Goal: Task Accomplishment & Management: Complete application form

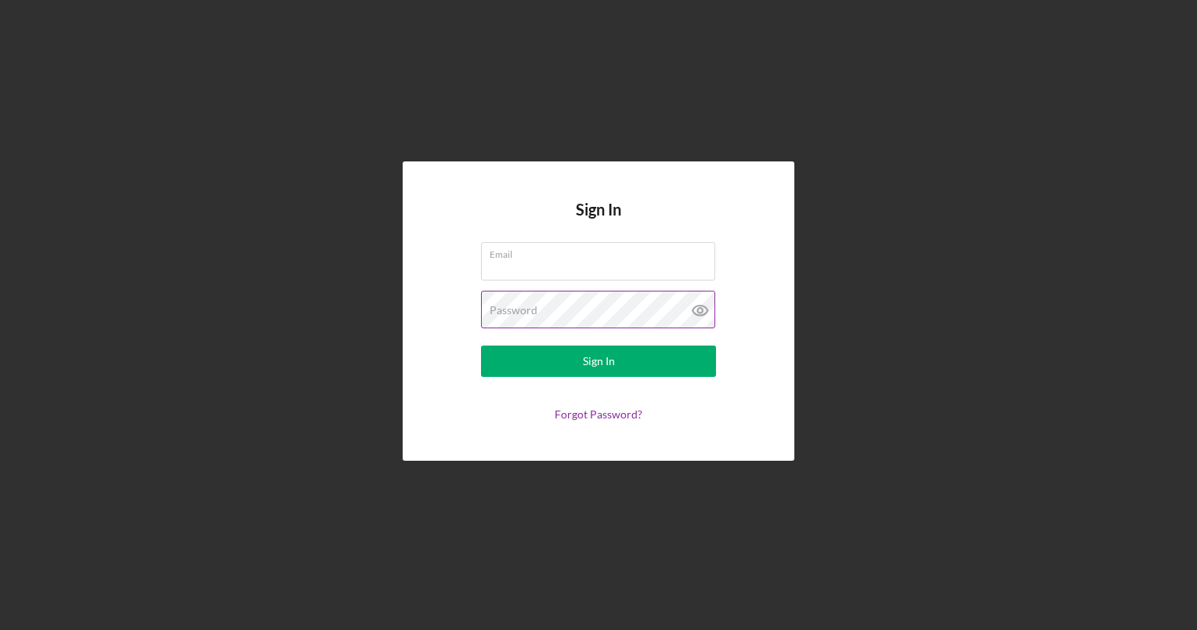
type input "[PERSON_NAME][EMAIL_ADDRESS][DOMAIN_NAME]"
click at [697, 308] on icon at bounding box center [700, 310] width 39 height 39
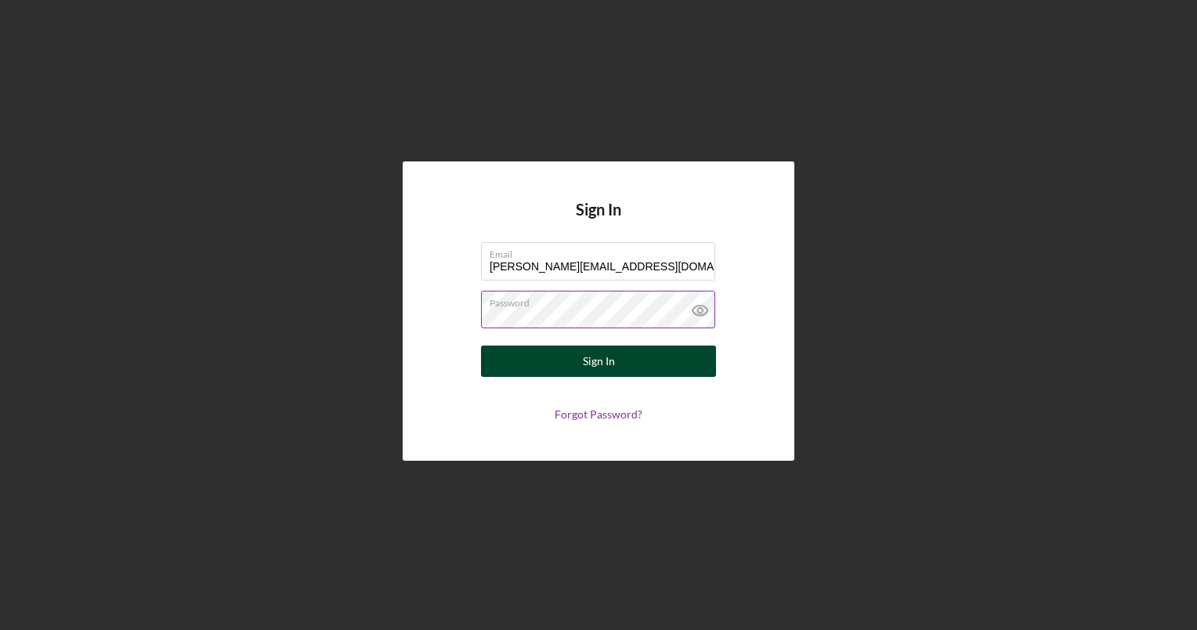
click at [622, 368] on button "Sign In" at bounding box center [598, 360] width 235 height 31
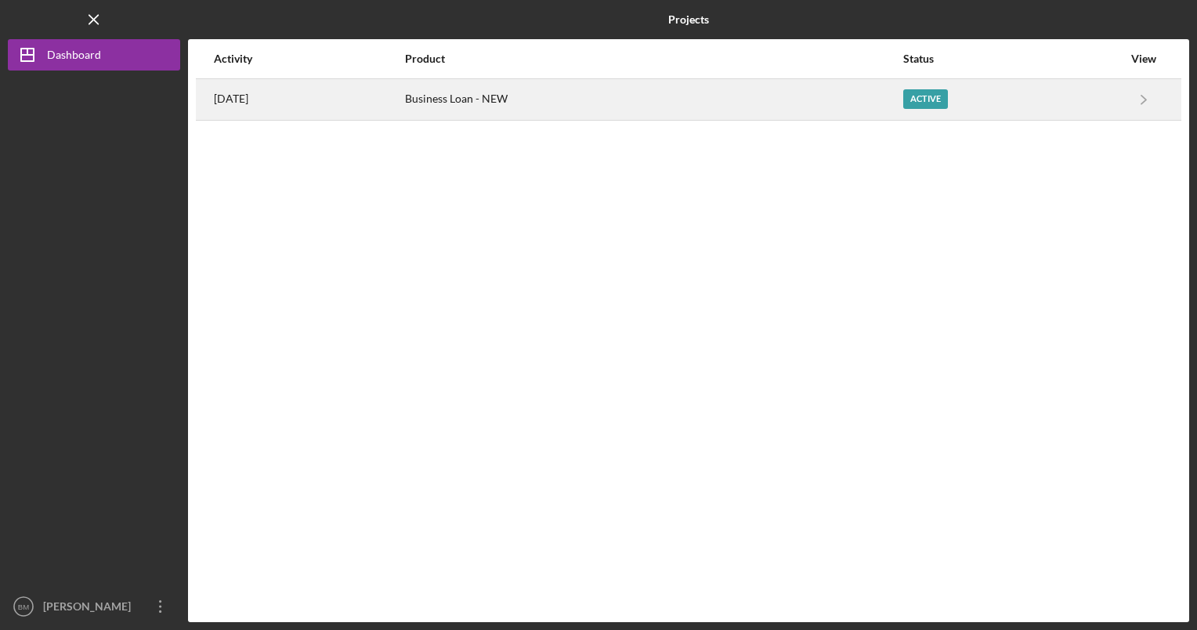
click at [579, 96] on div "Business Loan - NEW" at bounding box center [653, 99] width 497 height 39
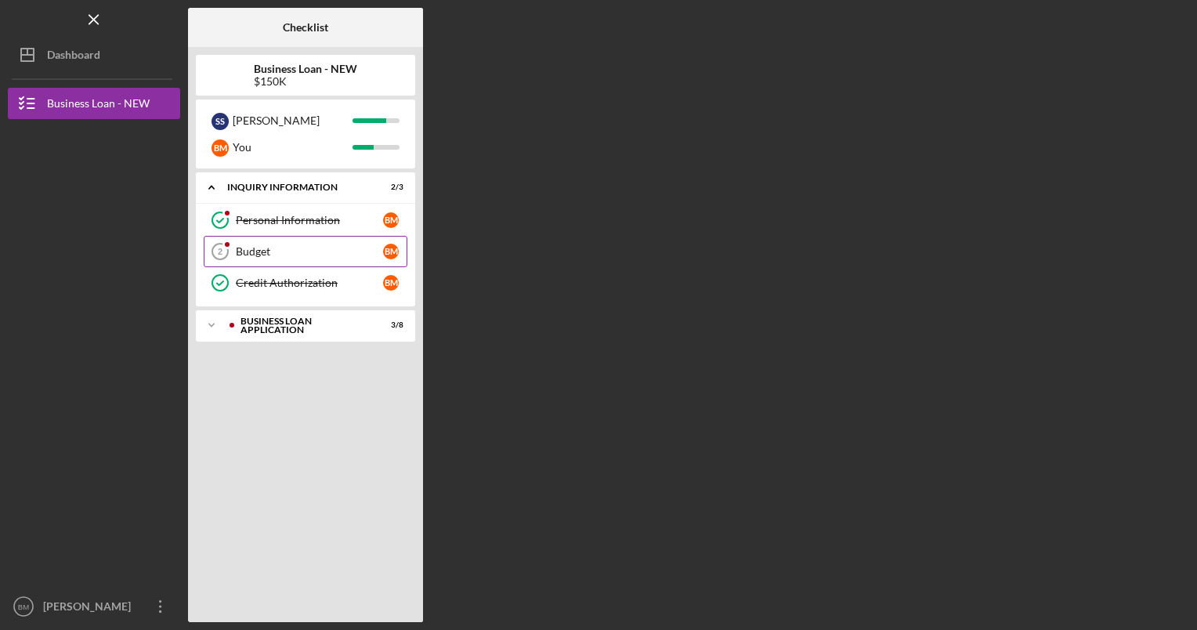
click at [302, 256] on div "Budget" at bounding box center [309, 251] width 147 height 13
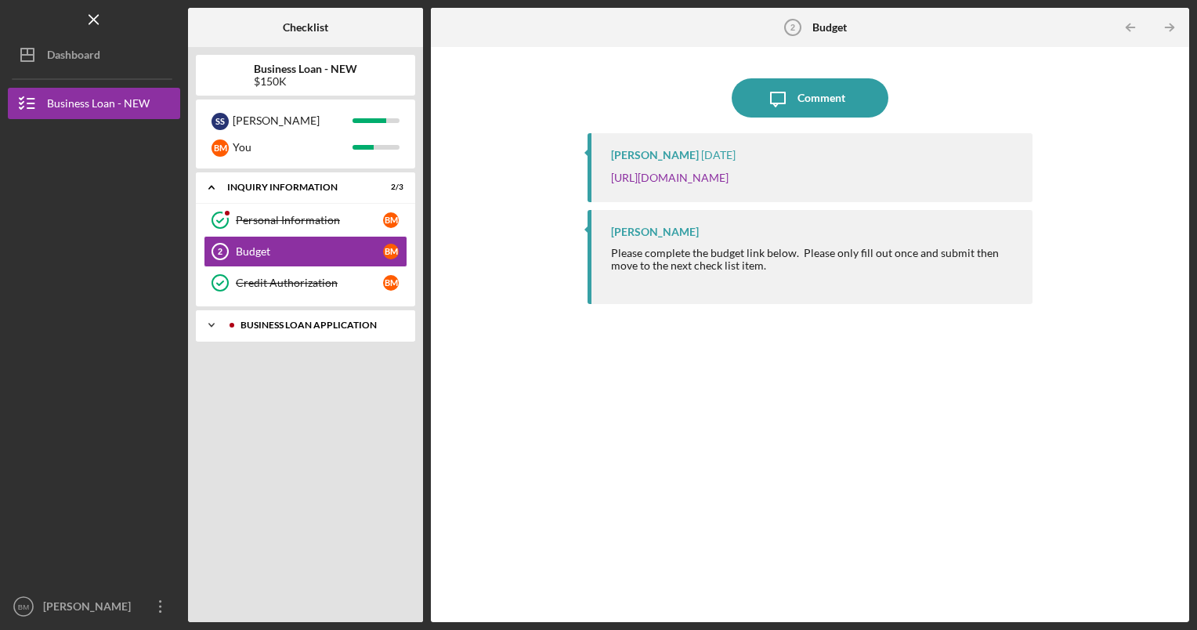
click at [356, 335] on div "Icon/Expander BUSINESS LOAN APPLICATION 3 / 8" at bounding box center [305, 324] width 219 height 31
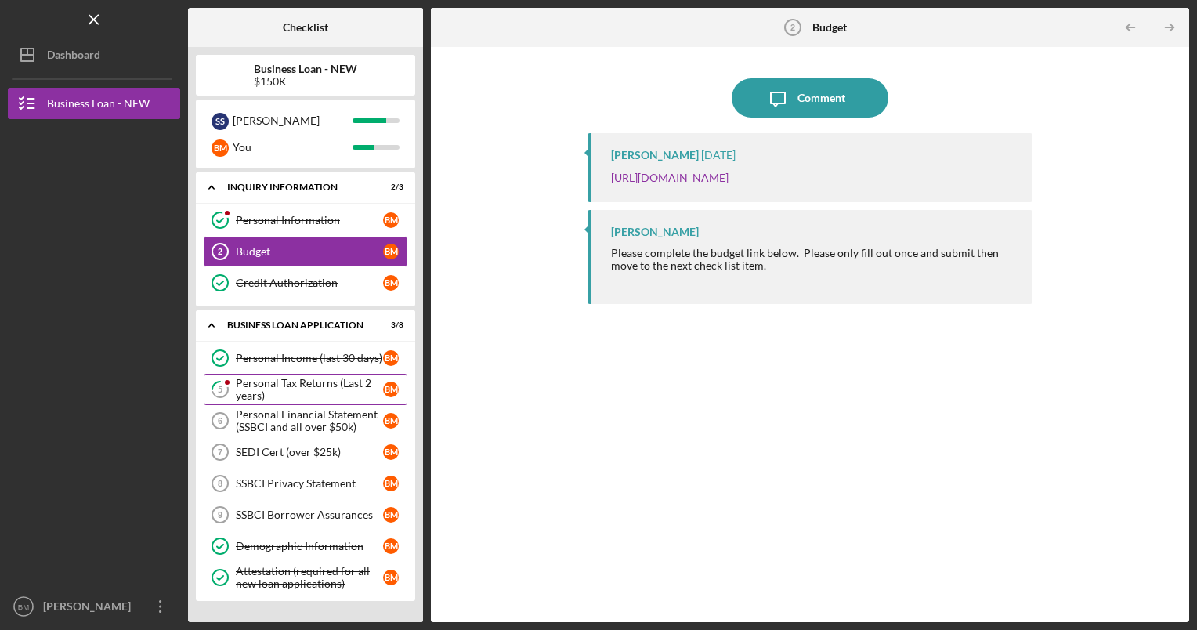
click at [353, 377] on div "Personal Tax Returns (Last 2 years)" at bounding box center [309, 389] width 147 height 25
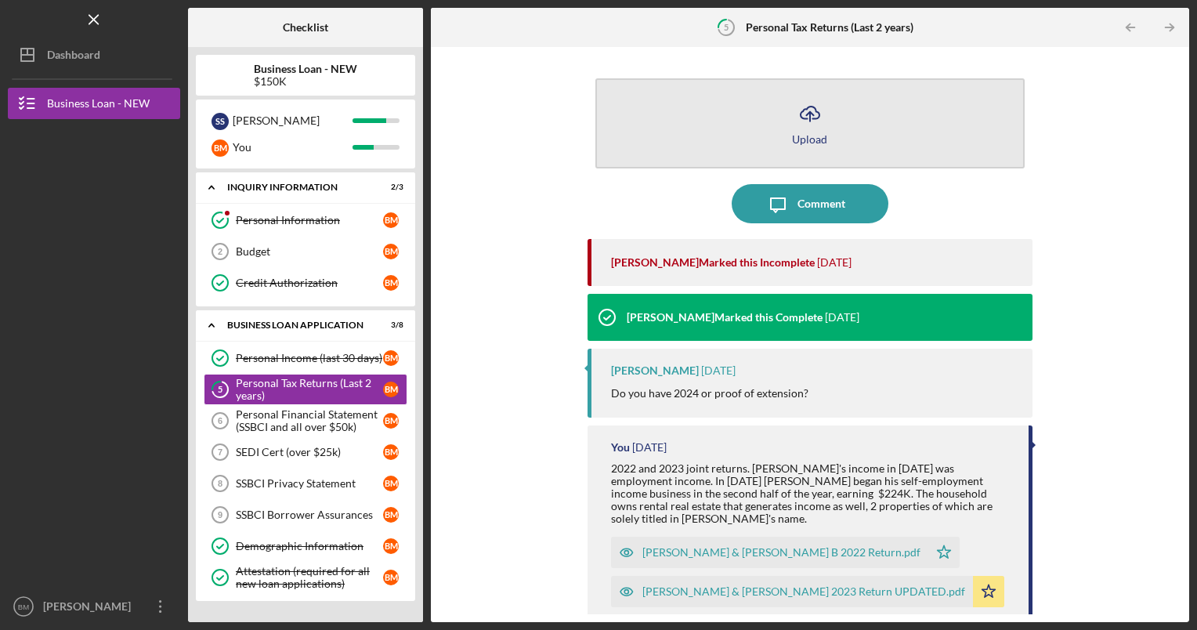
click at [835, 124] on button "Icon/Upload Upload" at bounding box center [810, 123] width 430 height 90
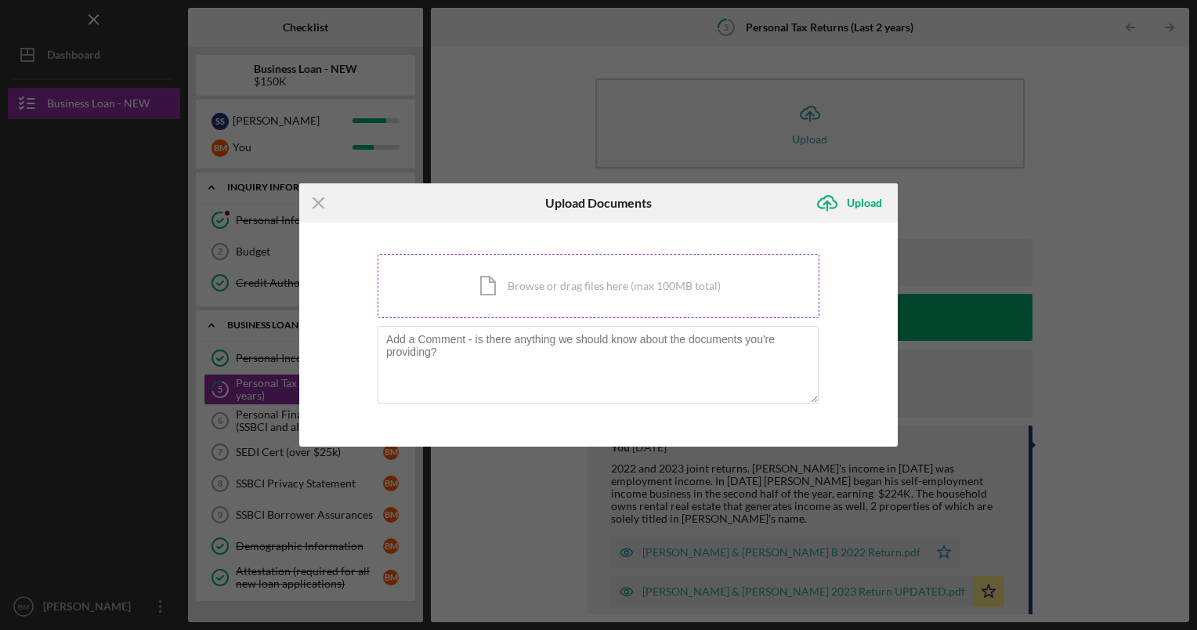
click at [555, 301] on div "Icon/Document Browse or drag files here (max 100MB total) Tap to choose files o…" at bounding box center [599, 286] width 442 height 64
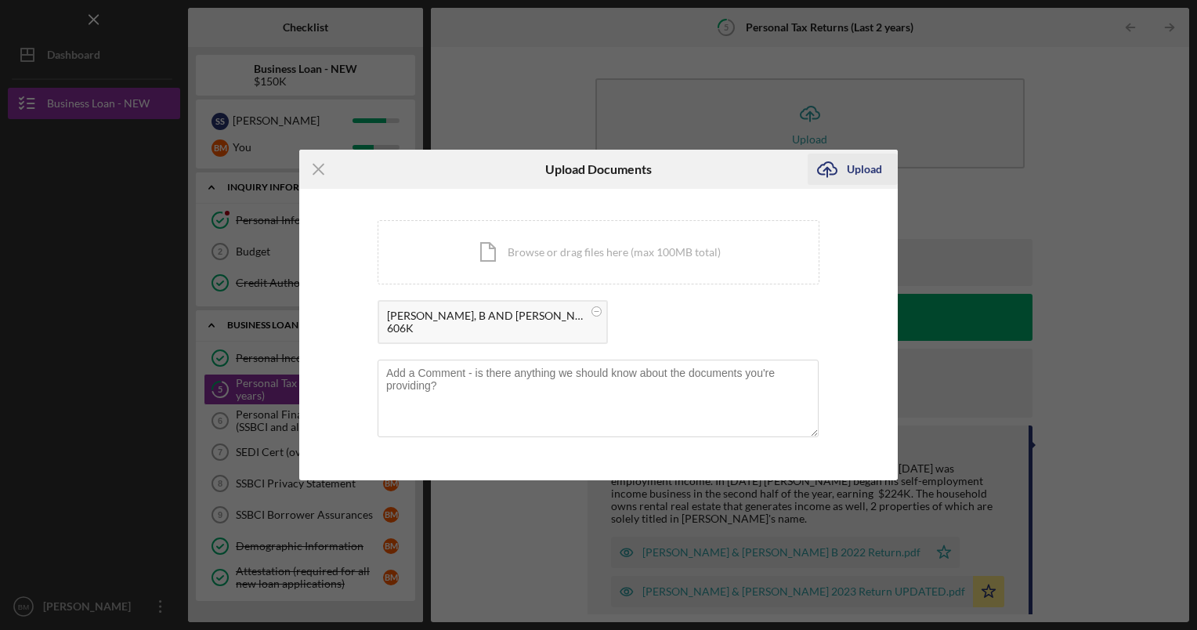
click at [852, 184] on div "Upload" at bounding box center [864, 169] width 35 height 31
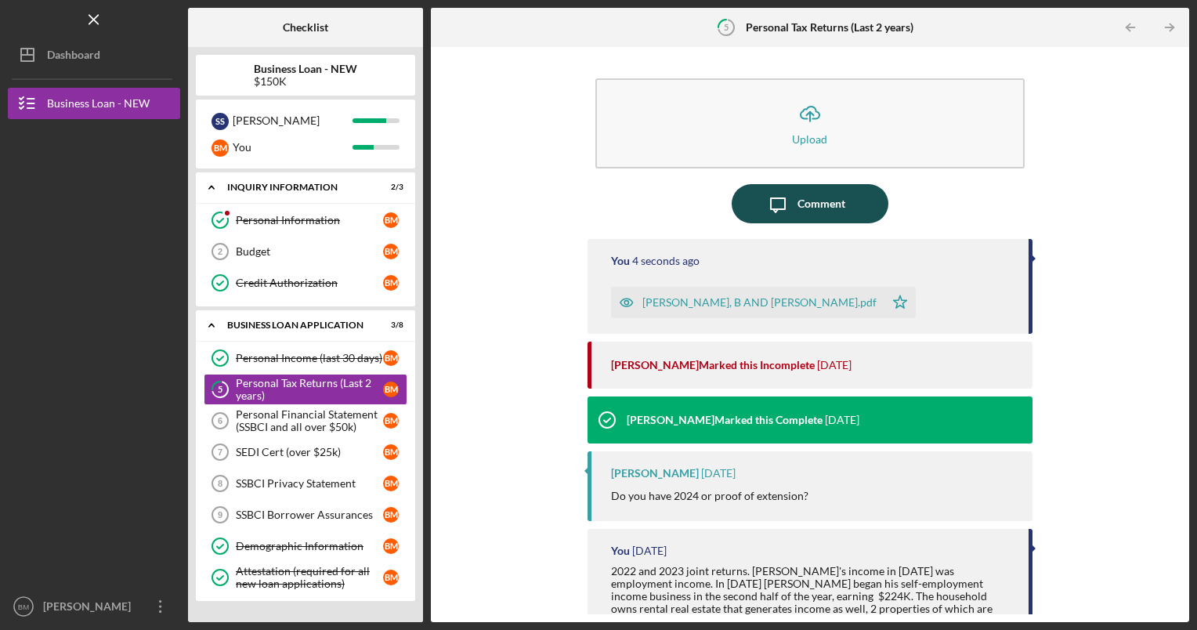
click at [859, 202] on button "Icon/Message Comment" at bounding box center [810, 203] width 157 height 39
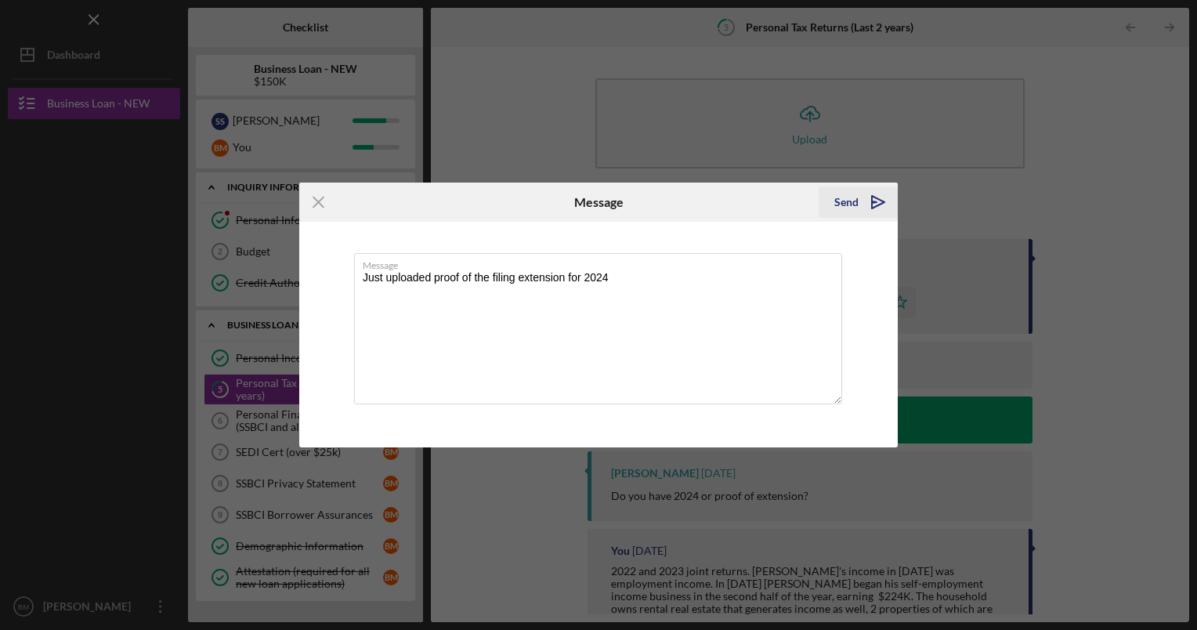
type textarea "Just uploaded proof of the filing extension for 2024"
click at [828, 201] on button "Send Icon/icon-invite-send" at bounding box center [858, 201] width 79 height 31
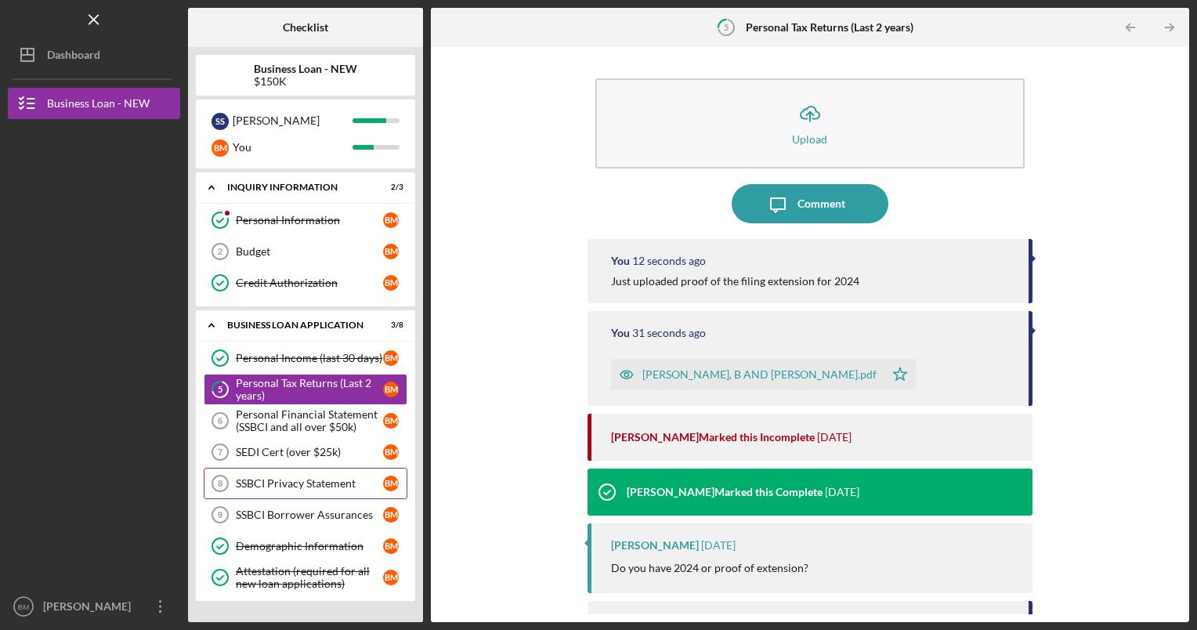
click at [302, 483] on div "SSBCI Privacy Statement" at bounding box center [309, 483] width 147 height 13
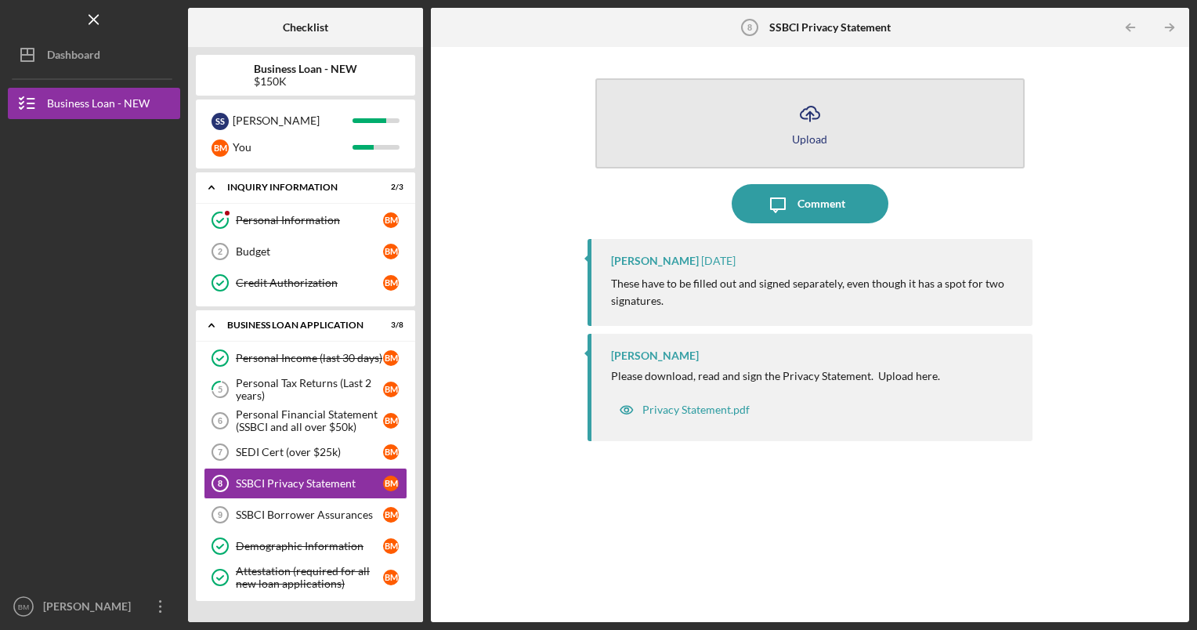
click at [808, 146] on button "Icon/Upload Upload" at bounding box center [810, 123] width 430 height 90
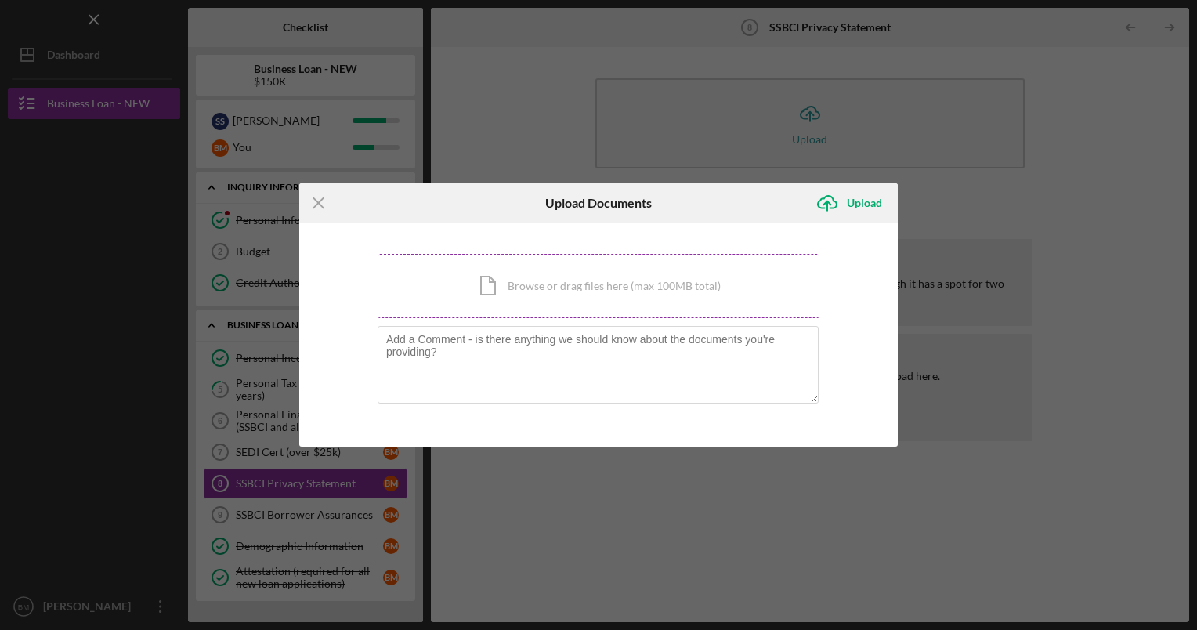
click at [606, 283] on div "Icon/Document Browse or drag files here (max 100MB total) Tap to choose files o…" at bounding box center [599, 286] width 442 height 64
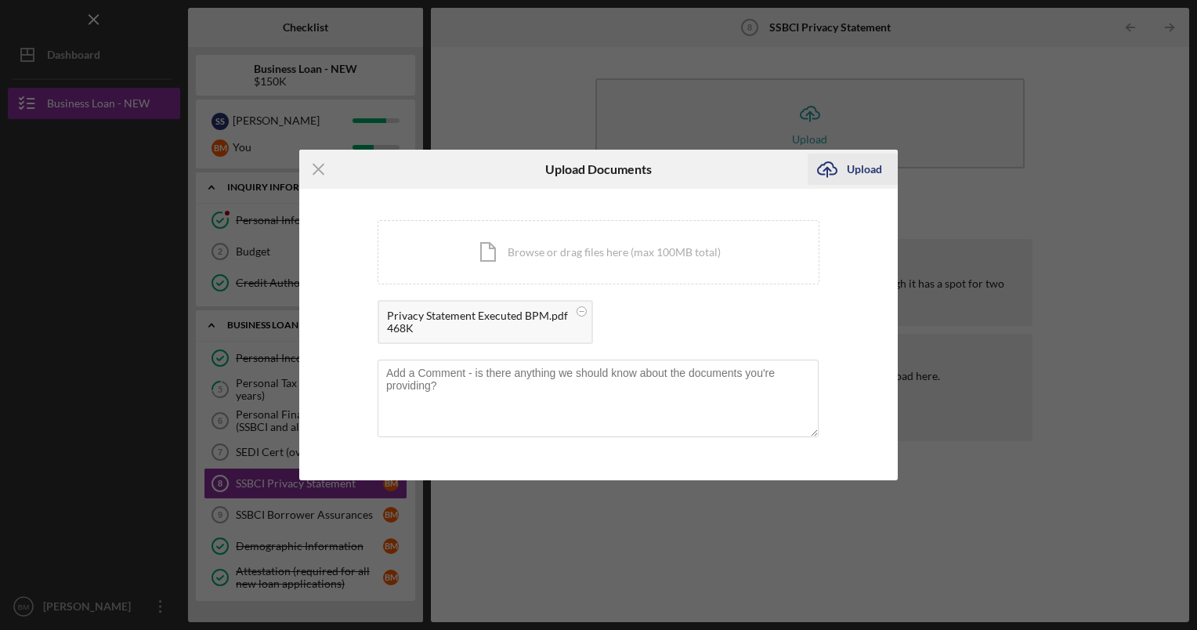
click at [839, 167] on icon "Icon/Upload" at bounding box center [827, 169] width 39 height 39
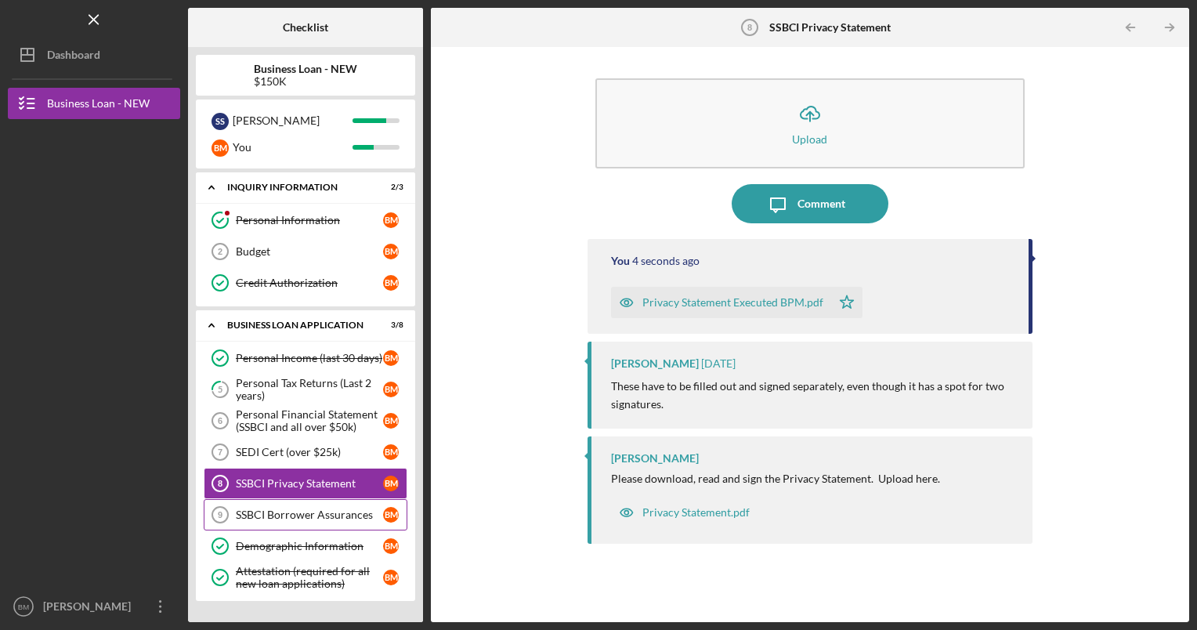
click at [311, 520] on link "SSBCI Borrower Assurances 9 SSBCI Borrower Assurances B M" at bounding box center [306, 514] width 204 height 31
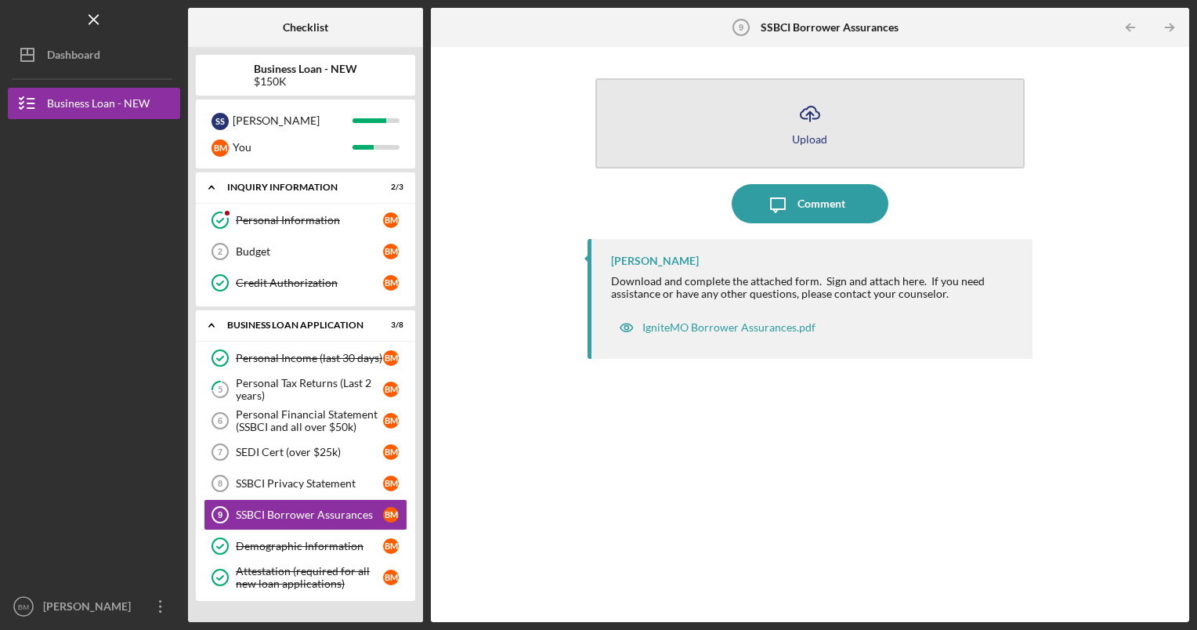
click at [819, 136] on div "Upload" at bounding box center [809, 139] width 35 height 12
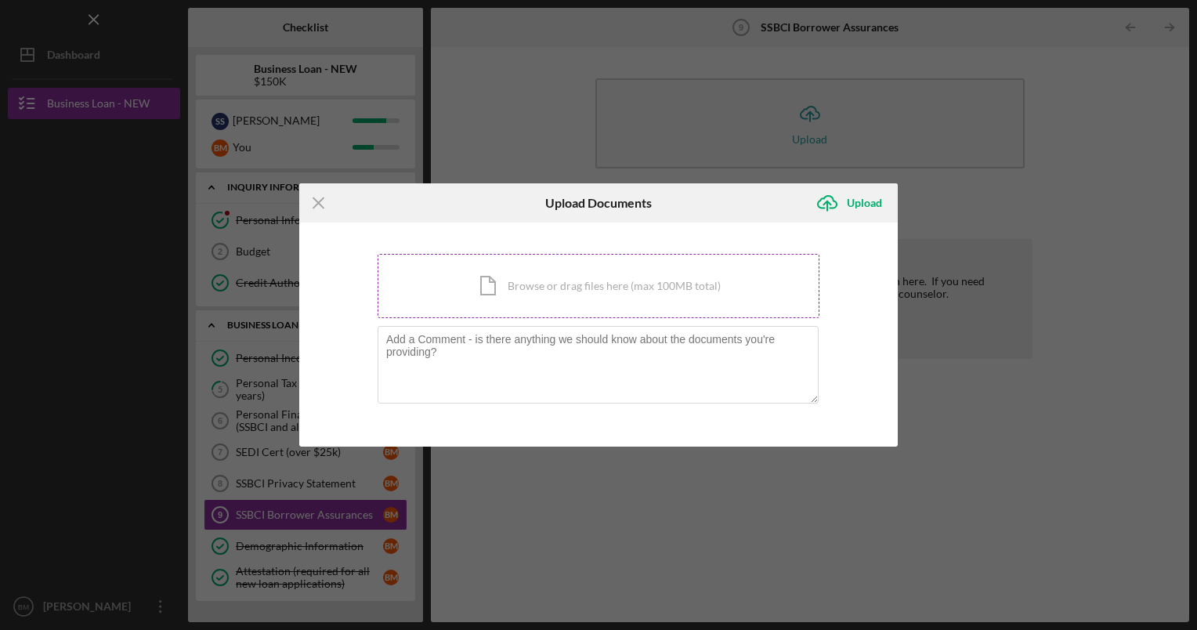
click at [573, 285] on div "Icon/Document Browse or drag files here (max 100MB total) Tap to choose files o…" at bounding box center [599, 286] width 442 height 64
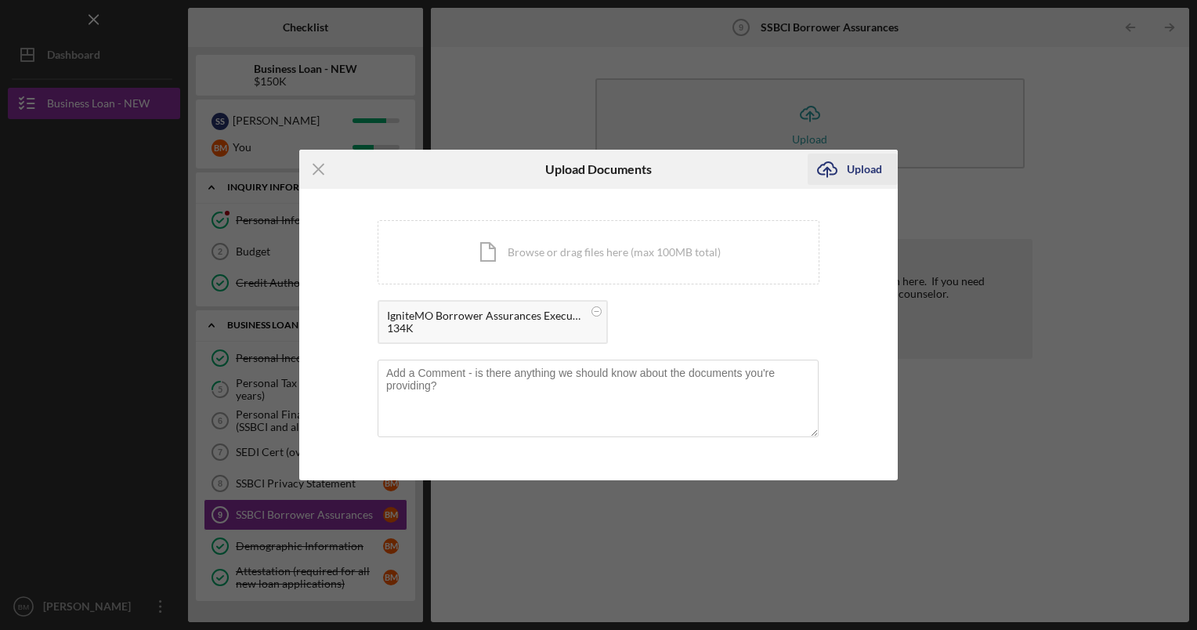
click at [872, 165] on div "Upload" at bounding box center [864, 169] width 35 height 31
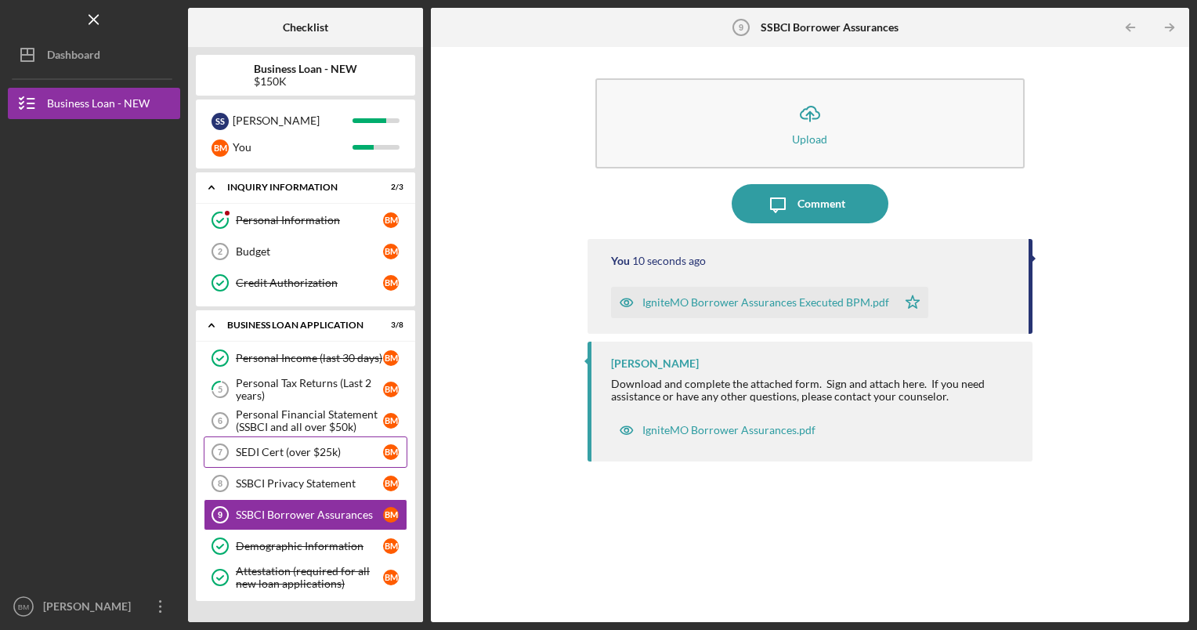
click at [326, 454] on div "SEDI Cert (over $25k)" at bounding box center [309, 452] width 147 height 13
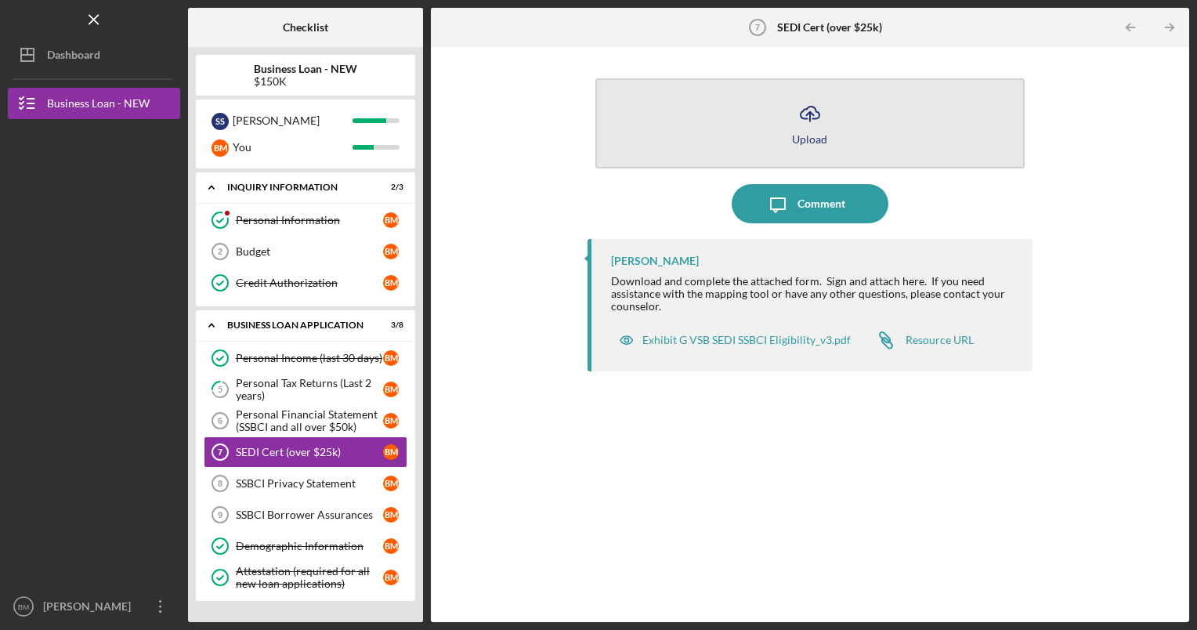
click at [825, 116] on icon "Icon/Upload" at bounding box center [809, 113] width 39 height 39
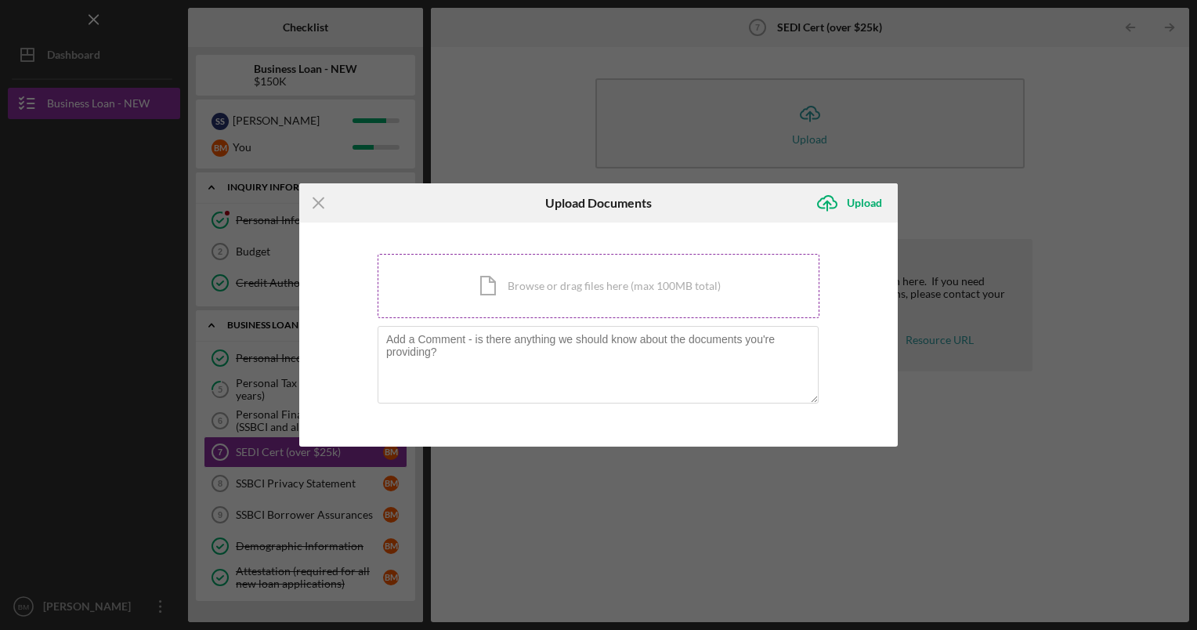
click at [613, 271] on div "Icon/Document Browse or drag files here (max 100MB total) Tap to choose files o…" at bounding box center [599, 286] width 442 height 64
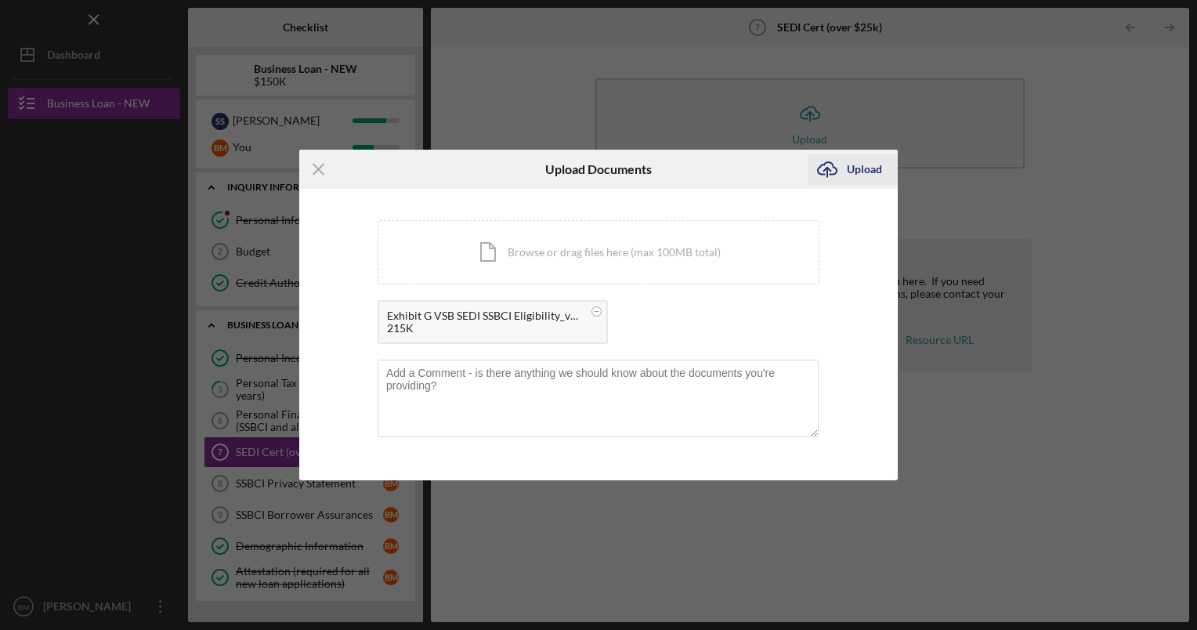
click at [862, 175] on div "Upload" at bounding box center [864, 169] width 35 height 31
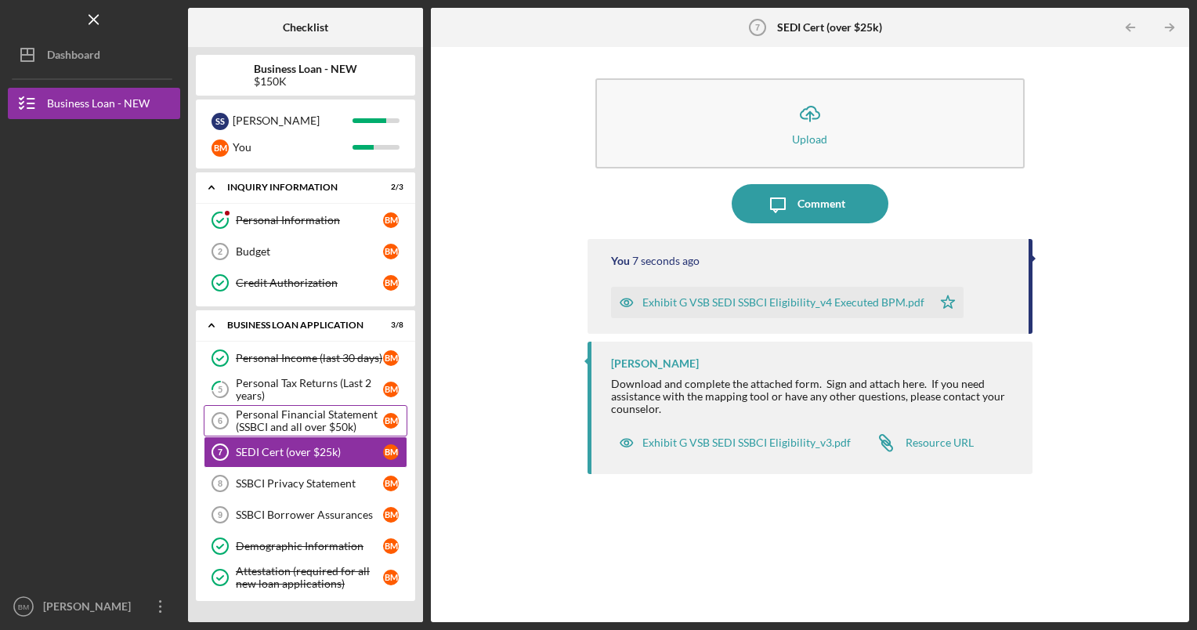
click at [301, 424] on div "Personal Financial Statement (SSBCI and all over $50k)" at bounding box center [309, 420] width 147 height 25
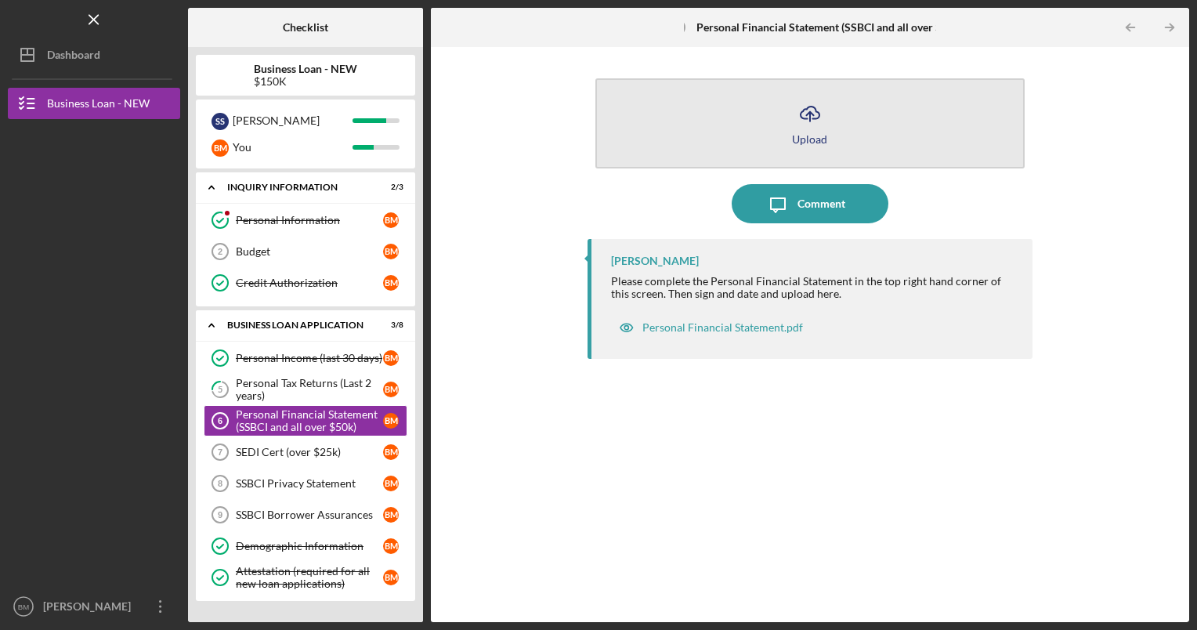
click at [805, 133] on div "Upload" at bounding box center [809, 139] width 35 height 12
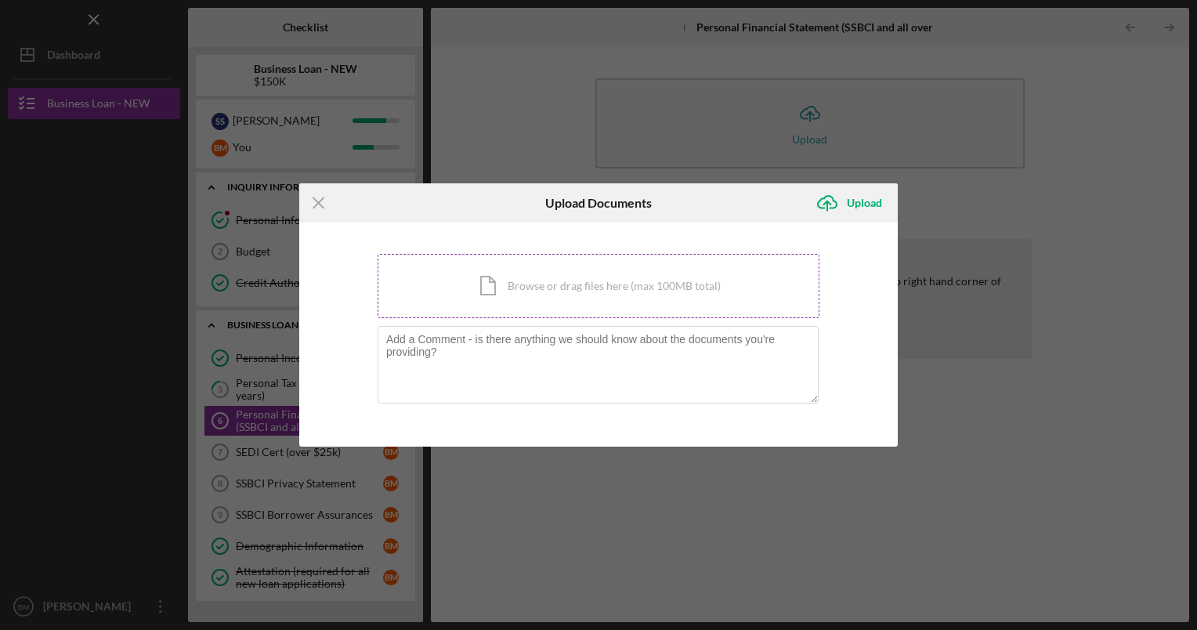
click at [570, 302] on div "Icon/Document Browse or drag files here (max 100MB total) Tap to choose files o…" at bounding box center [599, 286] width 442 height 64
click at [543, 288] on div "Icon/Document Browse or drag files here (max 100MB total) Tap to choose files o…" at bounding box center [599, 286] width 442 height 64
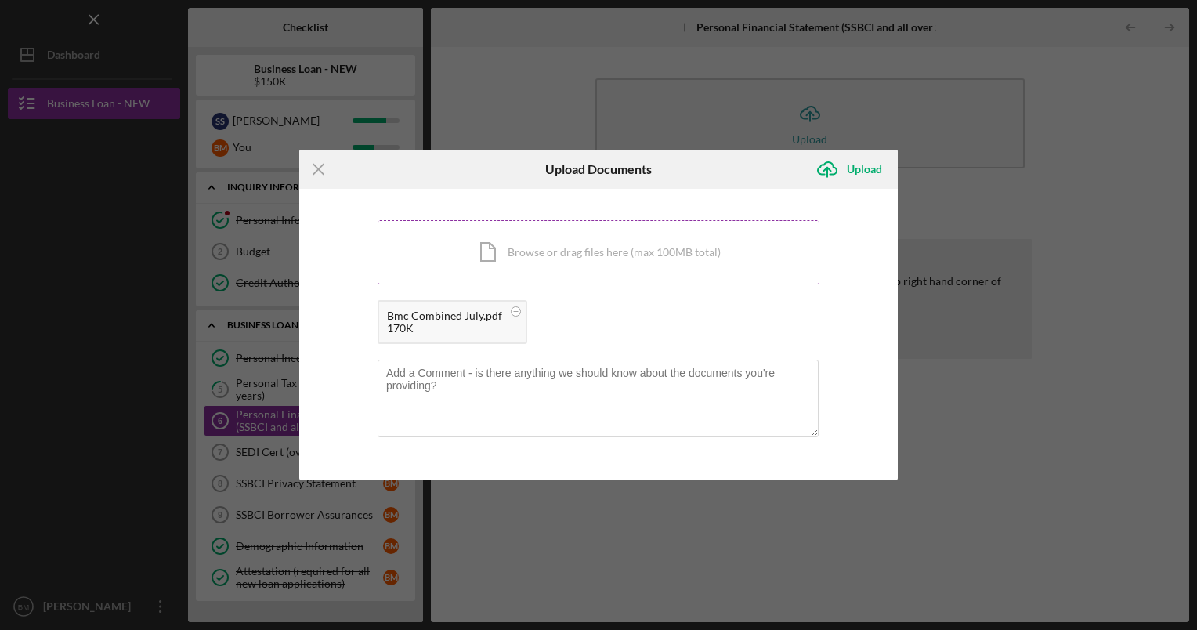
click at [581, 259] on div "Icon/Document Browse or drag files here (max 100MB total) Tap to choose files o…" at bounding box center [599, 252] width 442 height 64
click at [497, 260] on div "Icon/Document Browse or drag files here (max 100MB total) Tap to choose files o…" at bounding box center [599, 252] width 442 height 64
click at [501, 263] on div "Icon/Document Browse or drag files here (max 100MB total) Tap to choose files o…" at bounding box center [599, 252] width 442 height 64
click at [840, 166] on icon "Icon/Upload" at bounding box center [827, 169] width 39 height 39
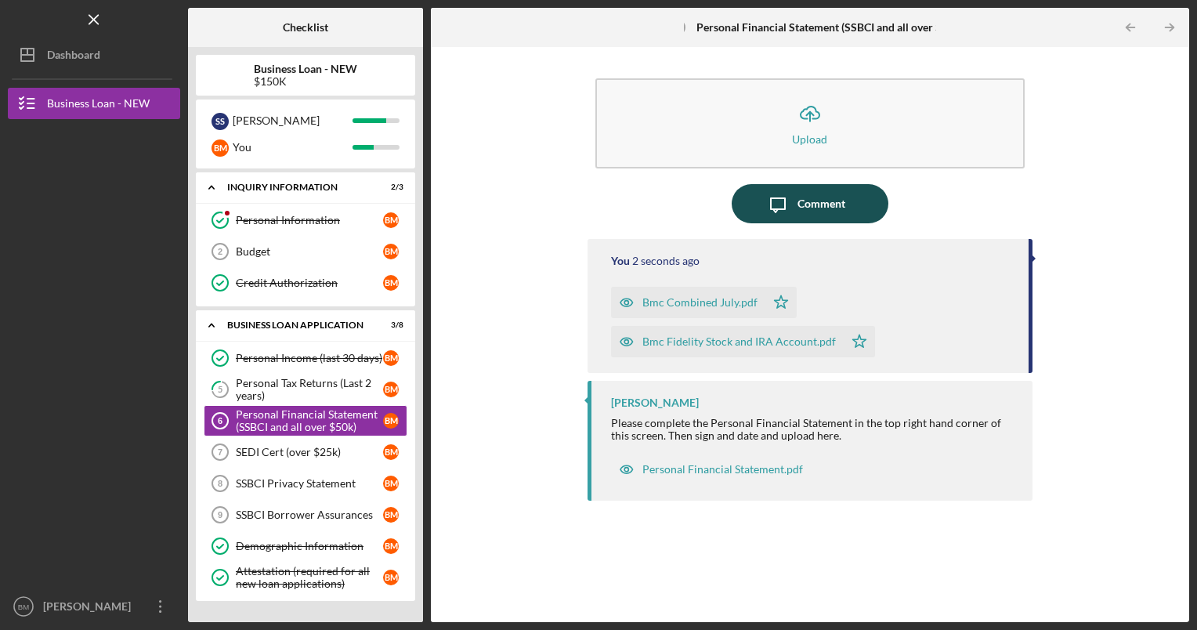
click at [834, 208] on div "Comment" at bounding box center [821, 203] width 48 height 39
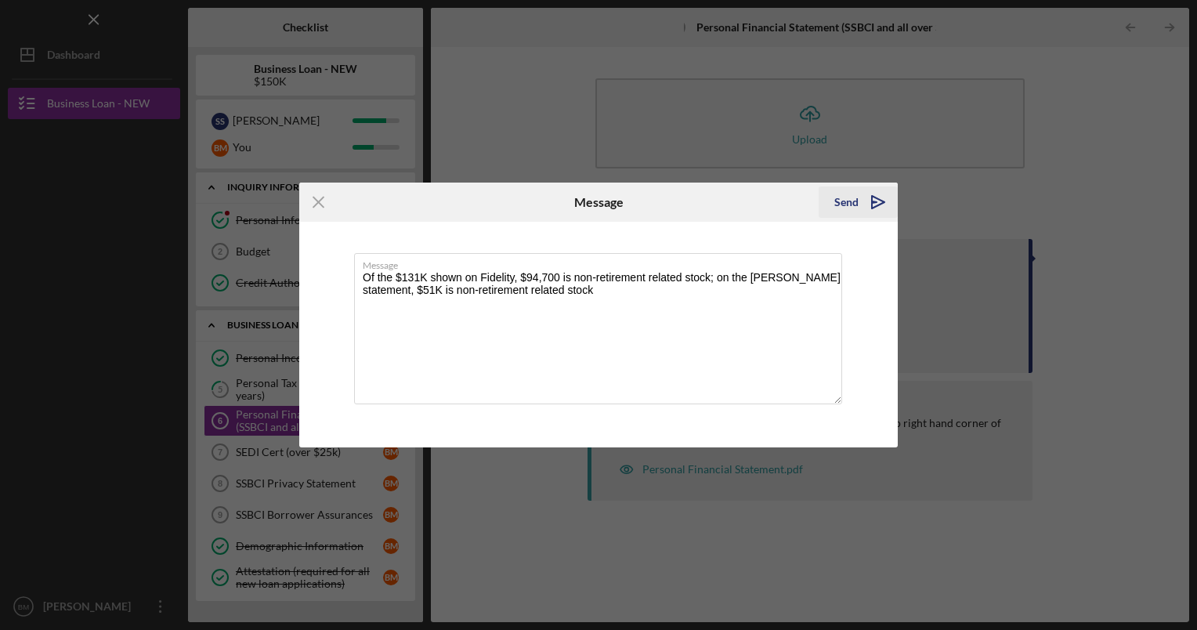
type textarea "Of the $131K shown on Fidelity, $94,700 is non-retirement related stock; on the…"
click at [845, 208] on div "Send" at bounding box center [846, 201] width 24 height 31
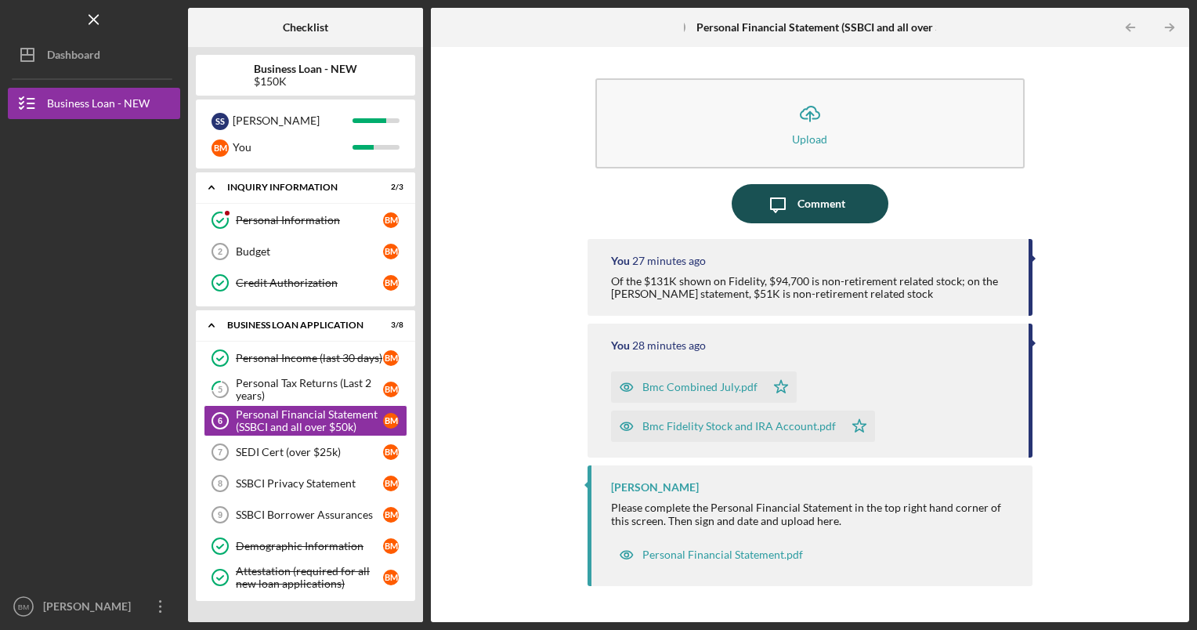
click at [806, 195] on div "Comment" at bounding box center [821, 203] width 48 height 39
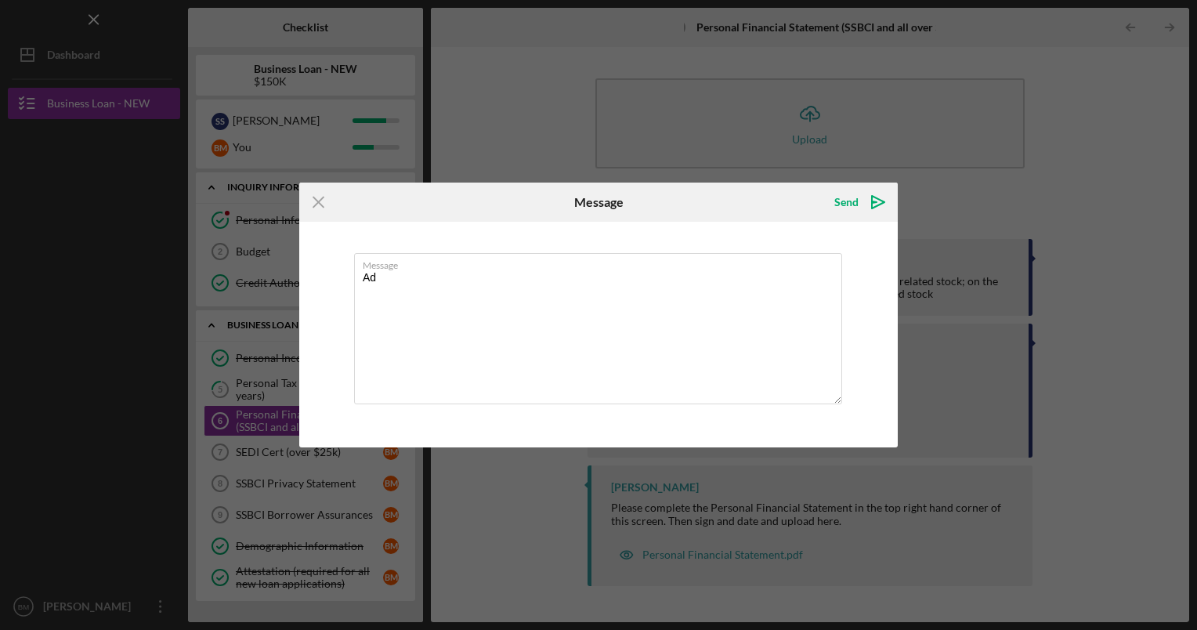
type textarea "A"
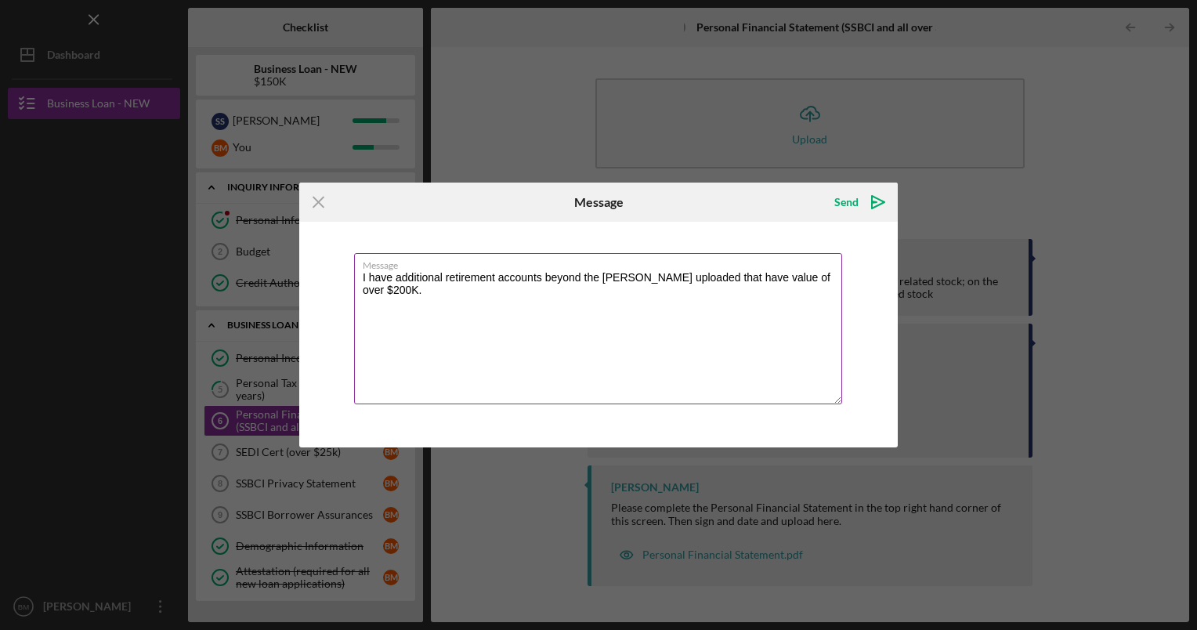
click at [828, 273] on textarea "I have additional retirement accounts beyond the [PERSON_NAME] uploaded that ha…" at bounding box center [598, 328] width 488 height 151
type textarea "I have additional retirement accounts beyond the [PERSON_NAME] uploaded that ha…"
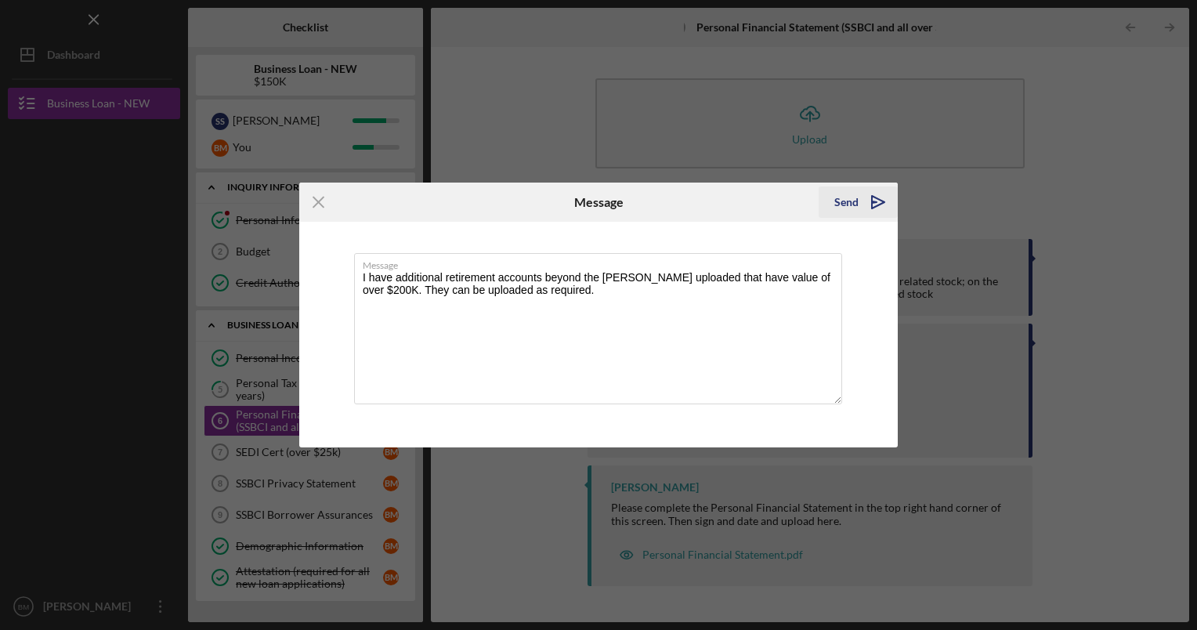
click at [851, 193] on div "Send" at bounding box center [846, 201] width 24 height 31
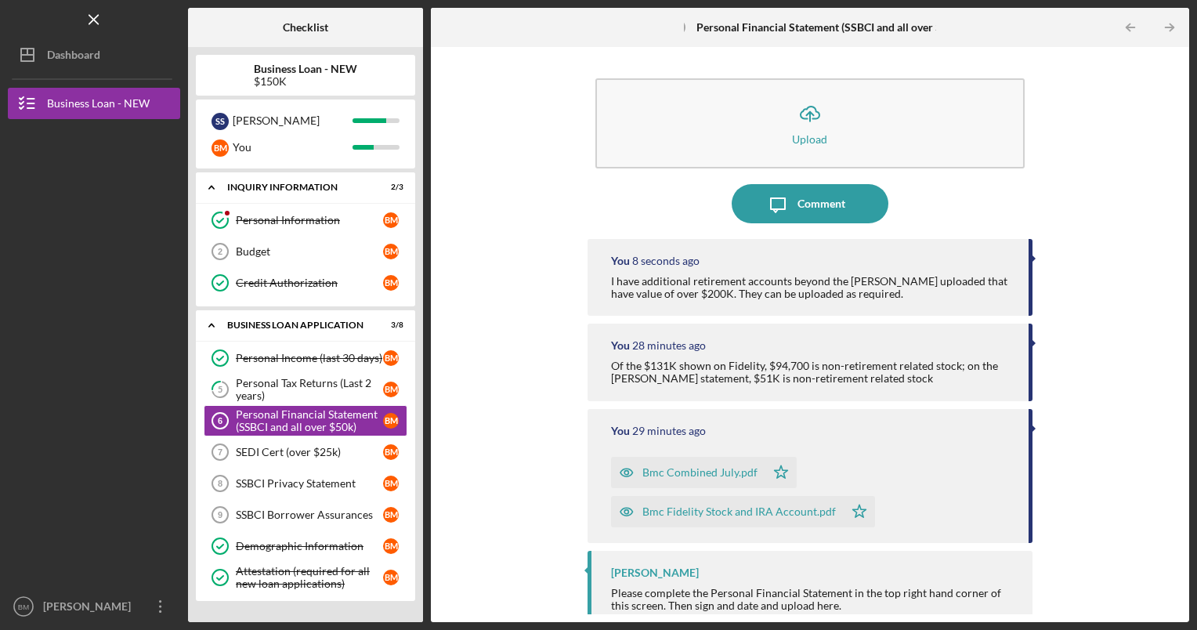
scroll to position [30, 0]
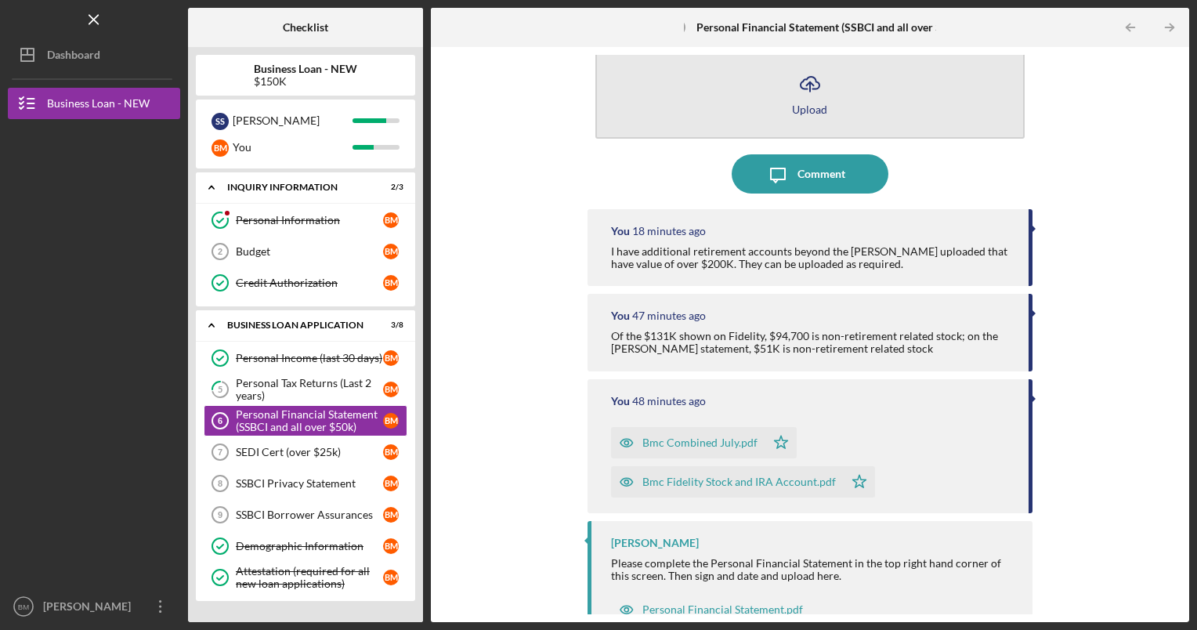
click at [810, 111] on div "Upload" at bounding box center [809, 109] width 35 height 12
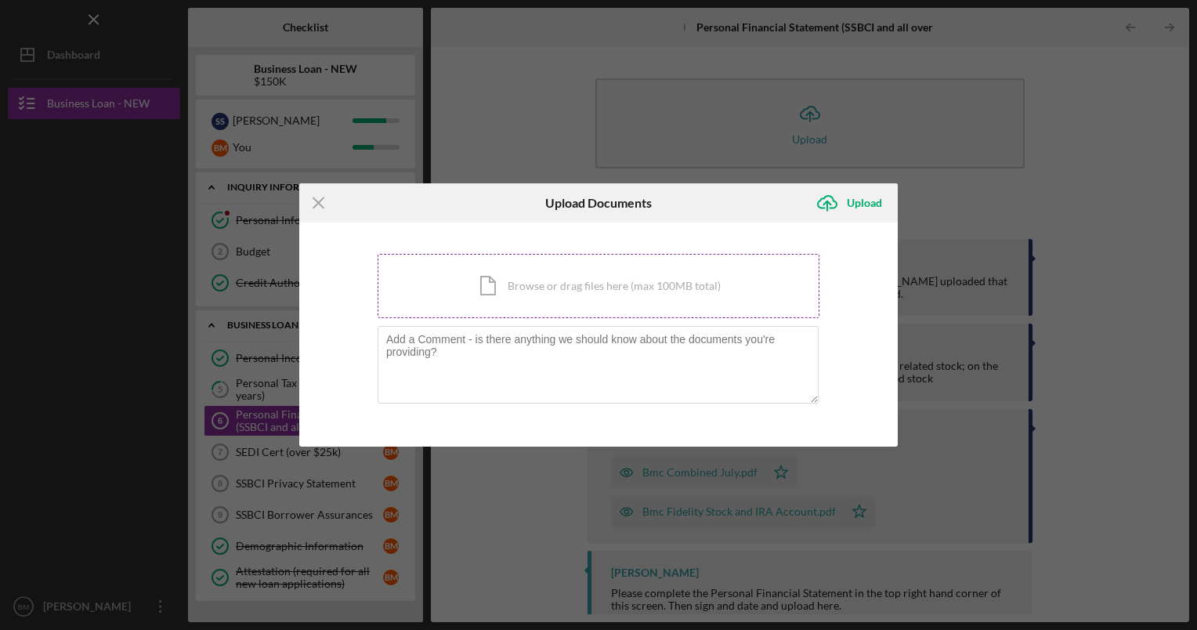
click at [574, 274] on div "Icon/Document Browse or drag files here (max 100MB total) Tap to choose files o…" at bounding box center [599, 286] width 442 height 64
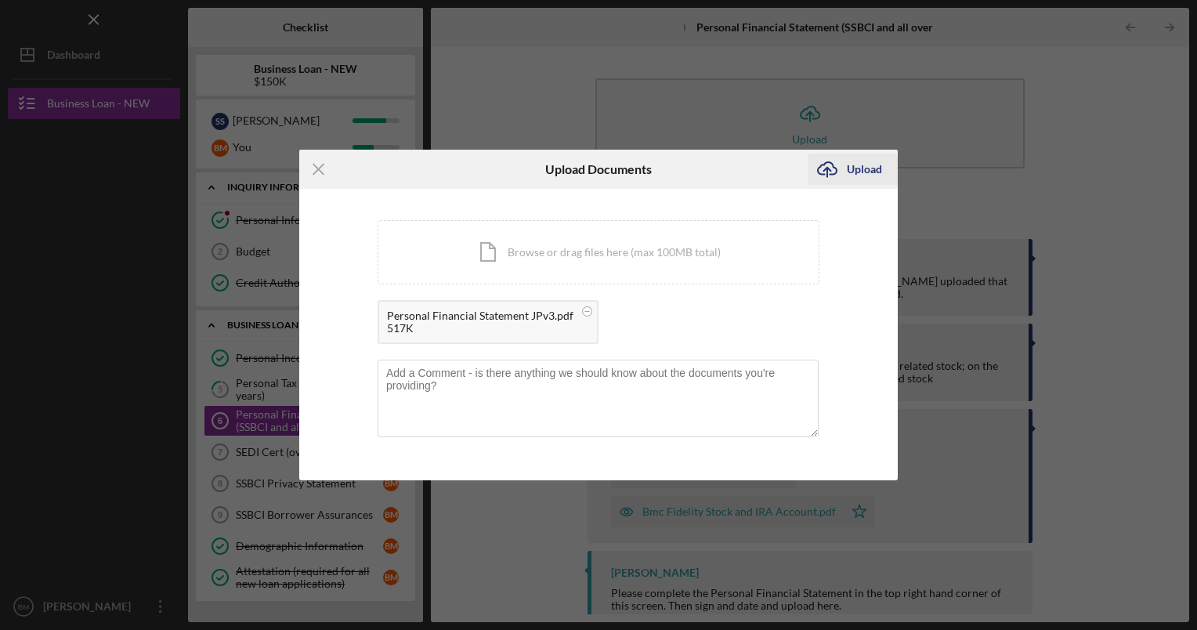
click at [852, 172] on div "Upload" at bounding box center [864, 169] width 35 height 31
